Goal: Task Accomplishment & Management: Manage account settings

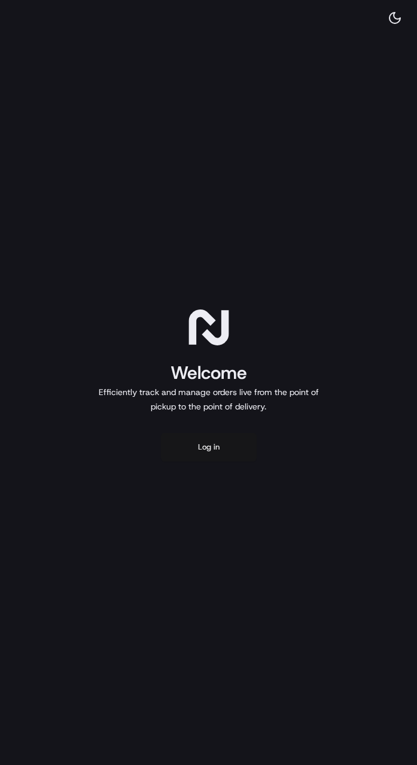
click at [204, 452] on button "Log in" at bounding box center [209, 447] width 96 height 29
